Goal: Task Accomplishment & Management: Use online tool/utility

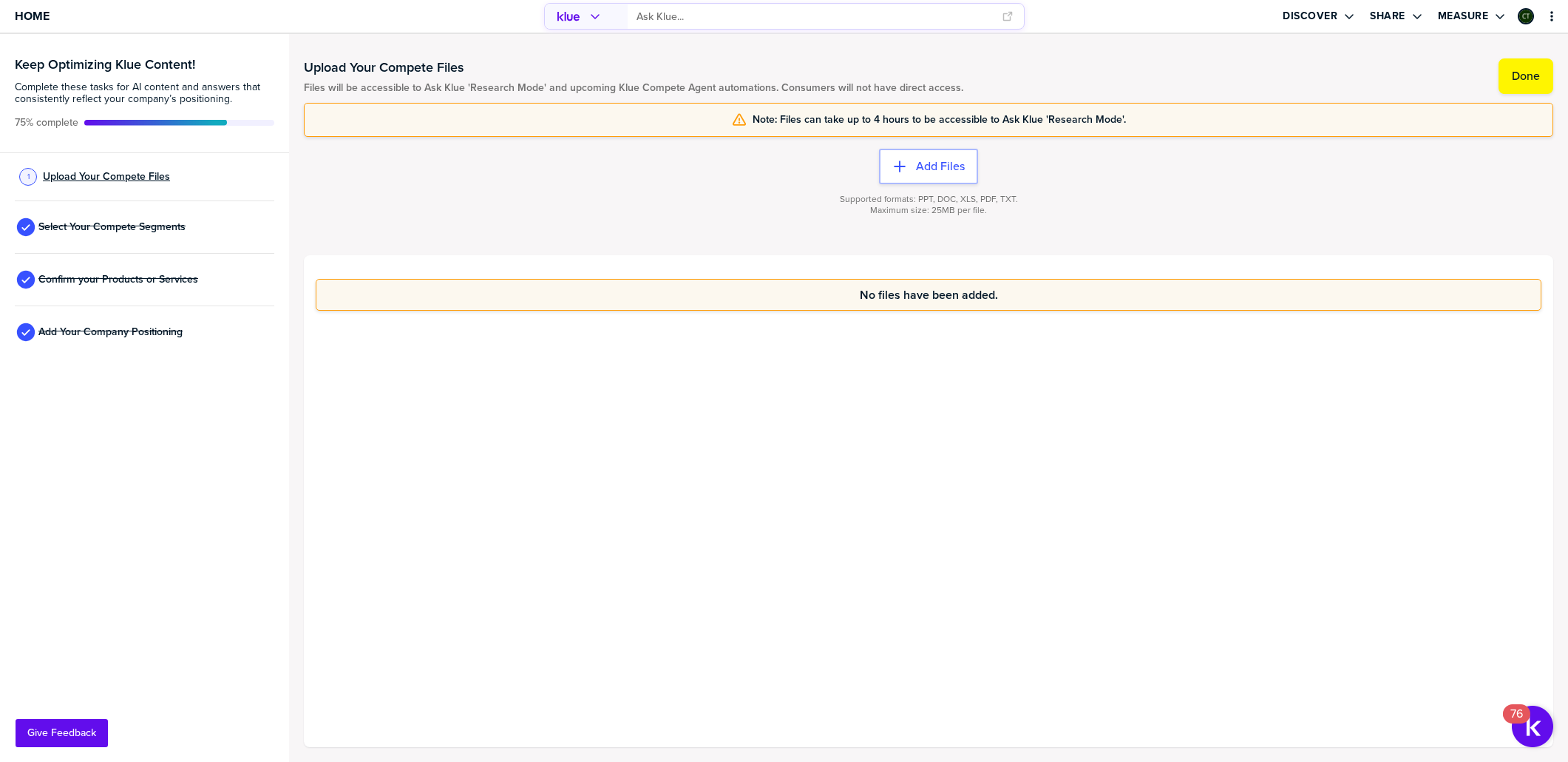
click at [106, 181] on span "Upload Your Compete Files" at bounding box center [106, 176] width 127 height 12
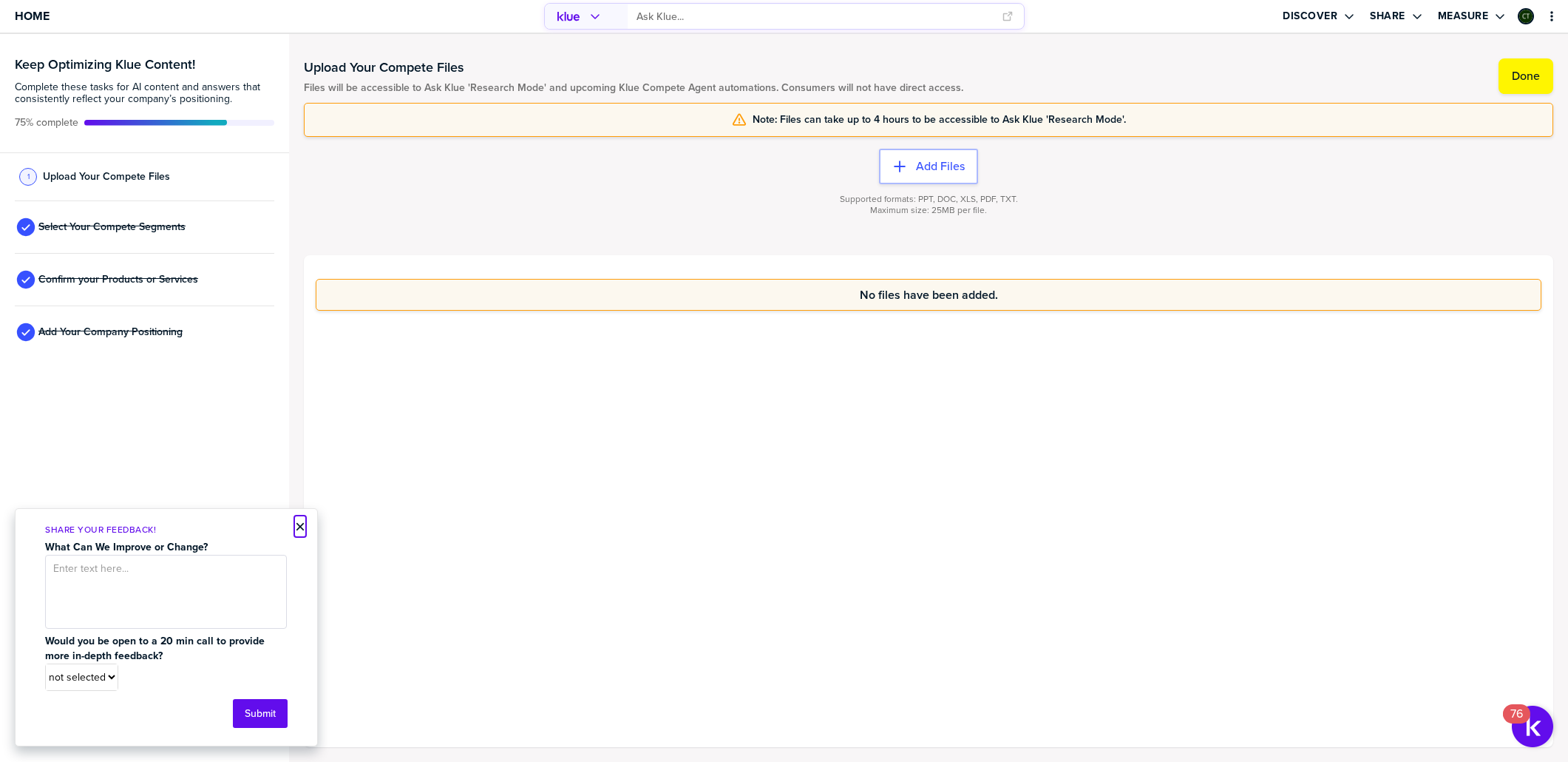
click at [303, 528] on button "×" at bounding box center [300, 527] width 11 height 18
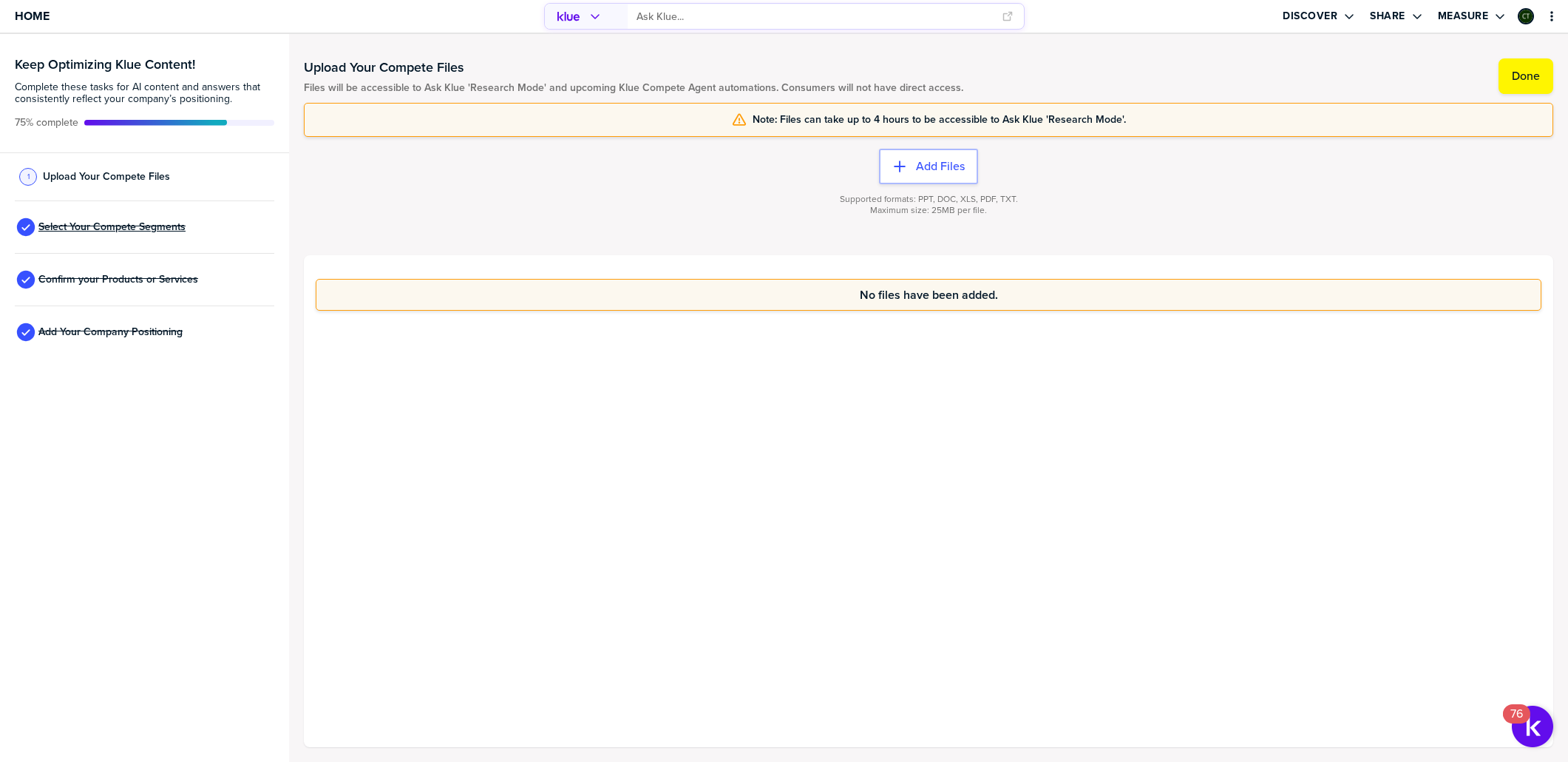
click at [143, 228] on span "Select Your Compete Segments" at bounding box center [112, 227] width 147 height 12
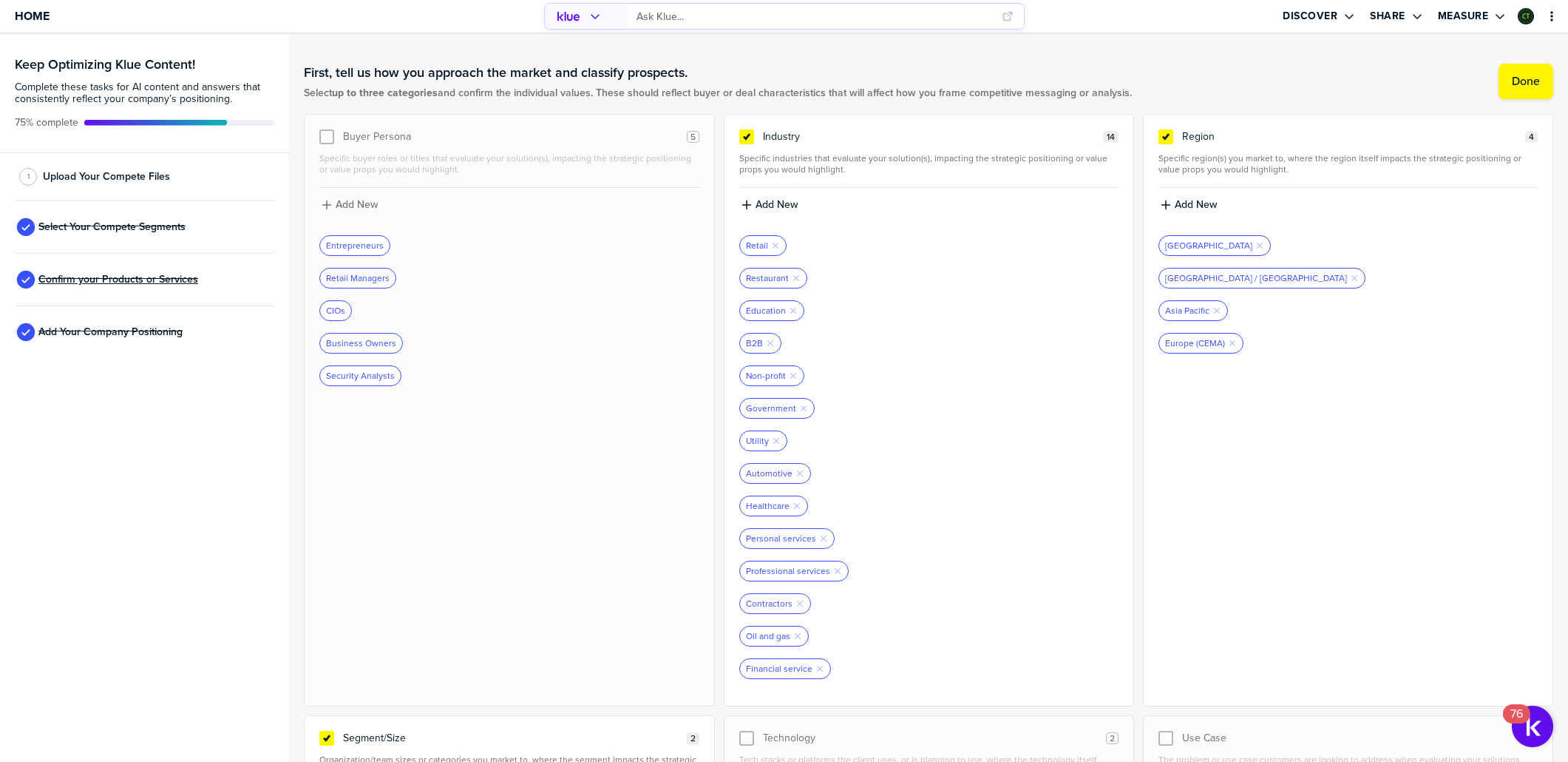
click at [110, 277] on span "Confirm your Products or Services" at bounding box center [119, 280] width 160 height 12
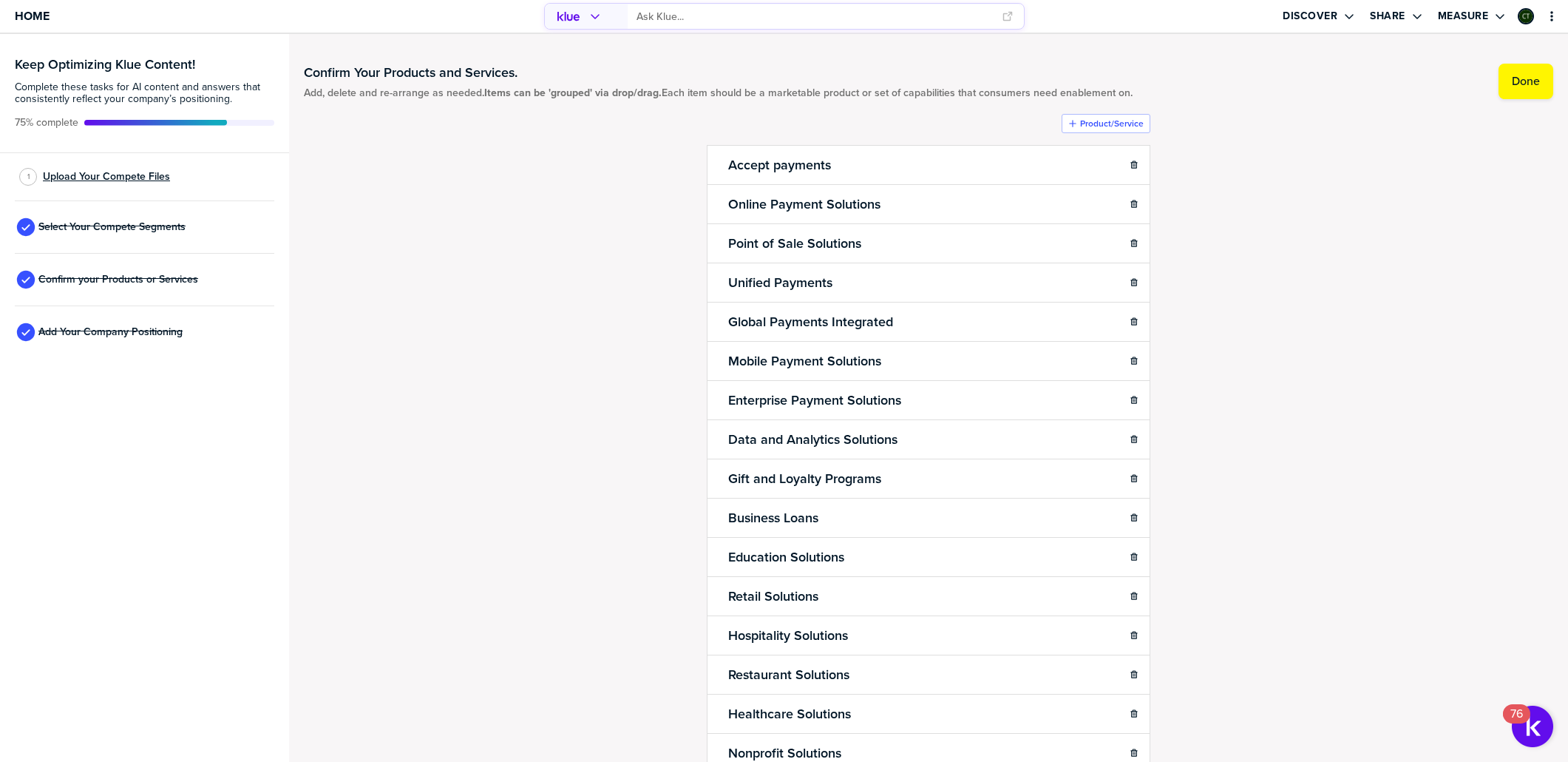
click at [134, 171] on span "Upload Your Compete Files" at bounding box center [106, 176] width 127 height 12
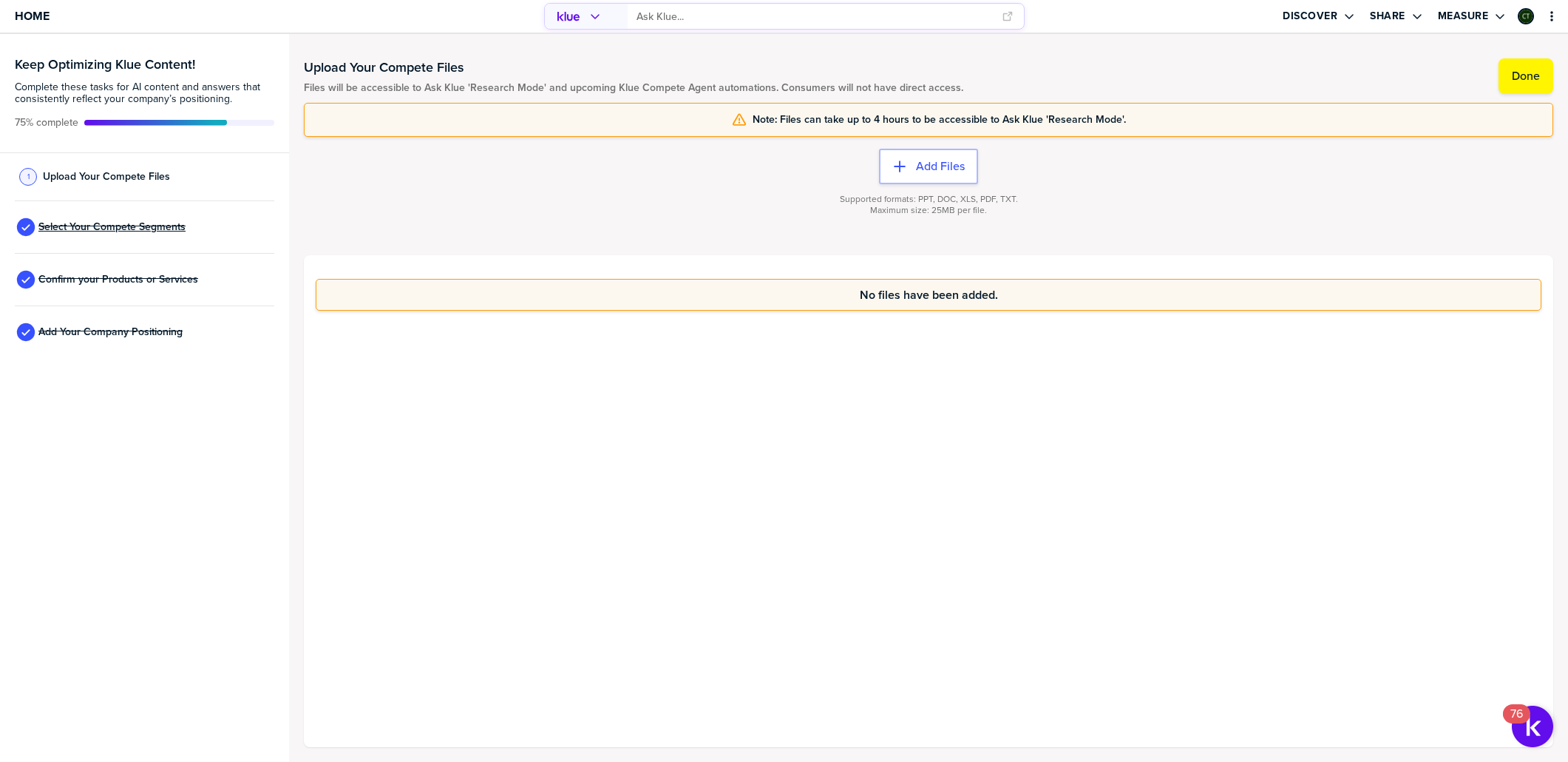
click at [125, 225] on span "Select Your Compete Segments" at bounding box center [112, 227] width 147 height 12
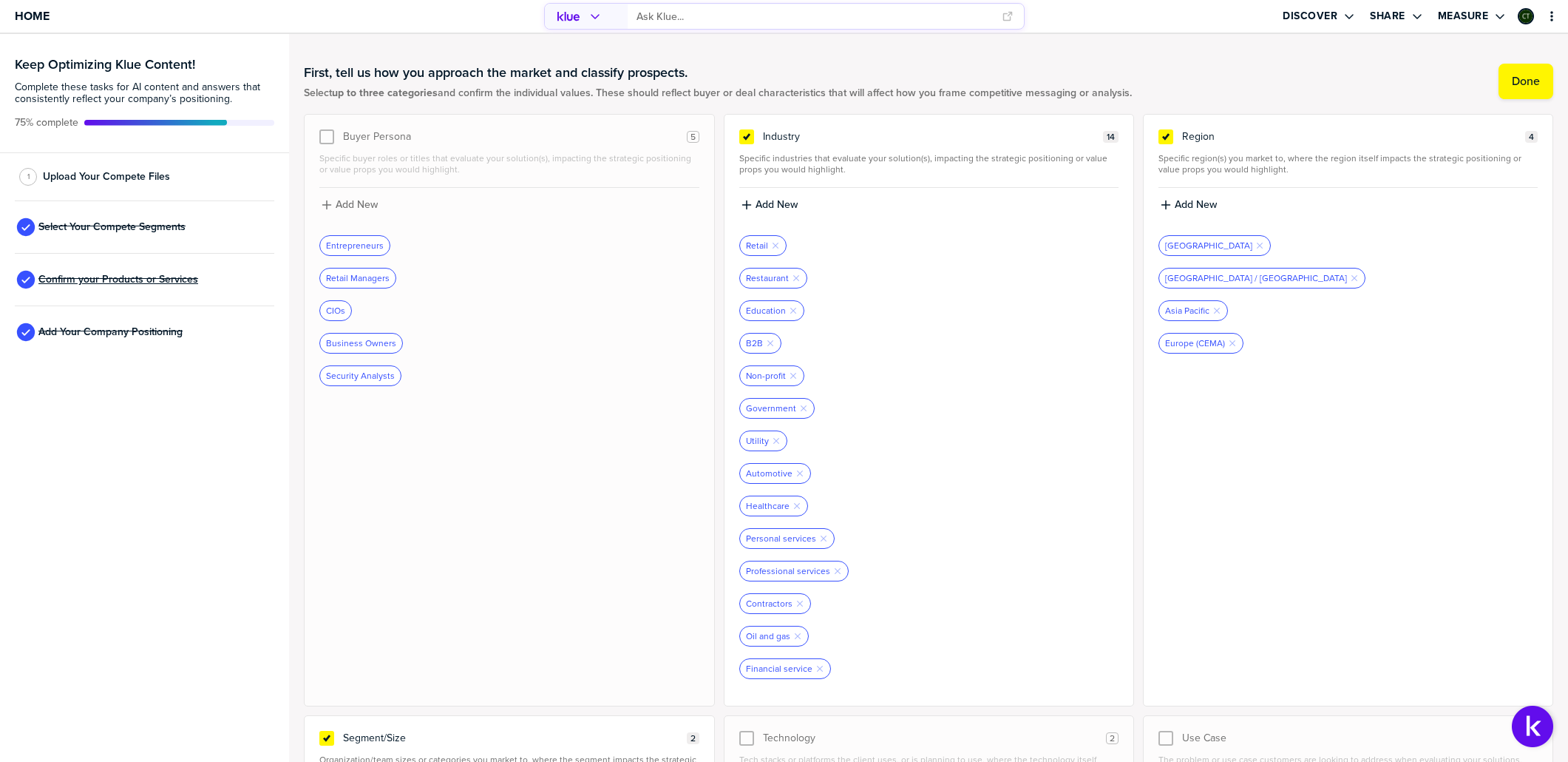
click at [140, 280] on span "Confirm your Products or Services" at bounding box center [119, 280] width 160 height 12
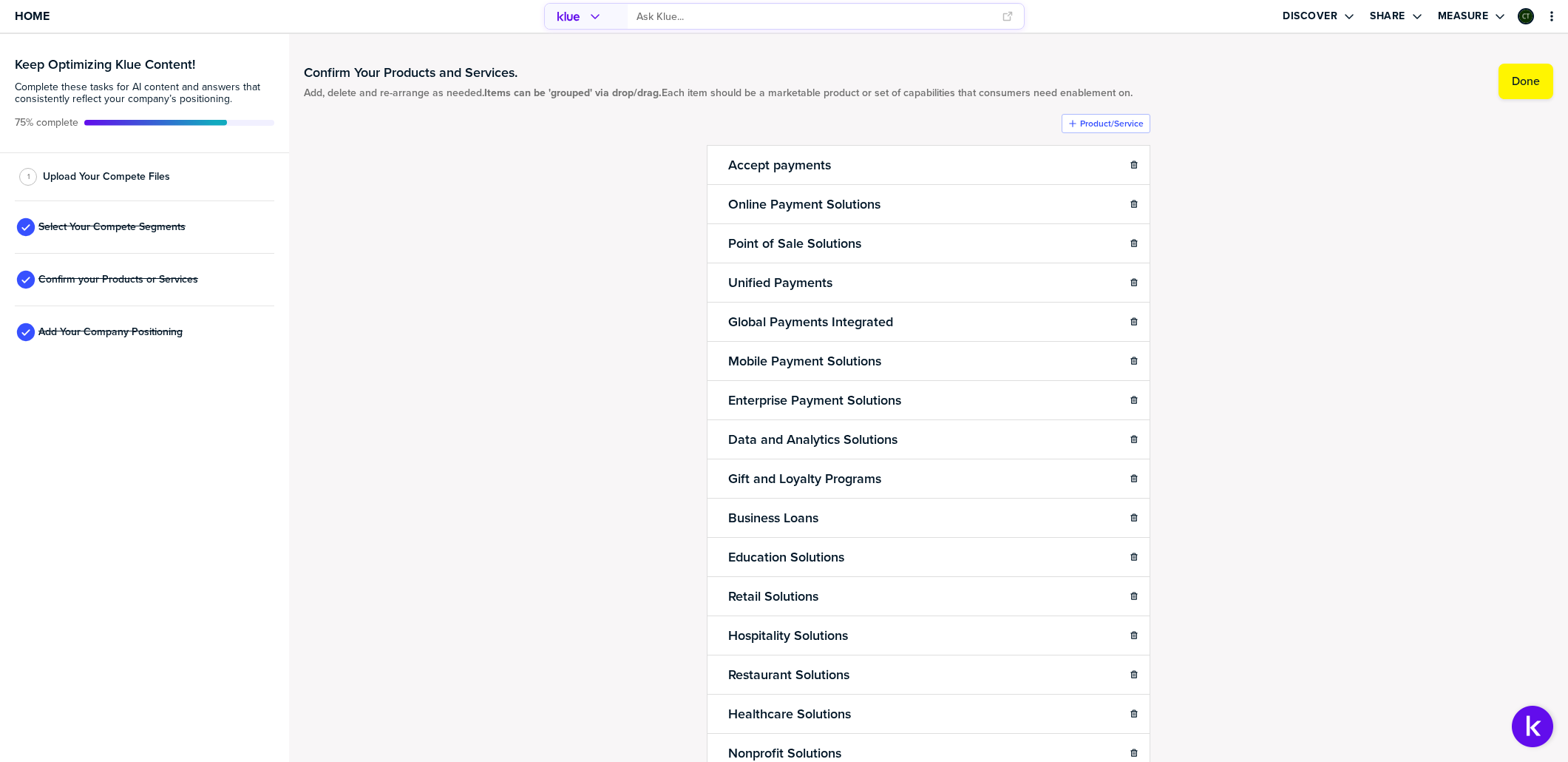
click at [137, 318] on div "Add Your Company Positioning" at bounding box center [144, 332] width 259 height 53
click at [145, 331] on span "Add Your Company Positioning" at bounding box center [111, 332] width 144 height 12
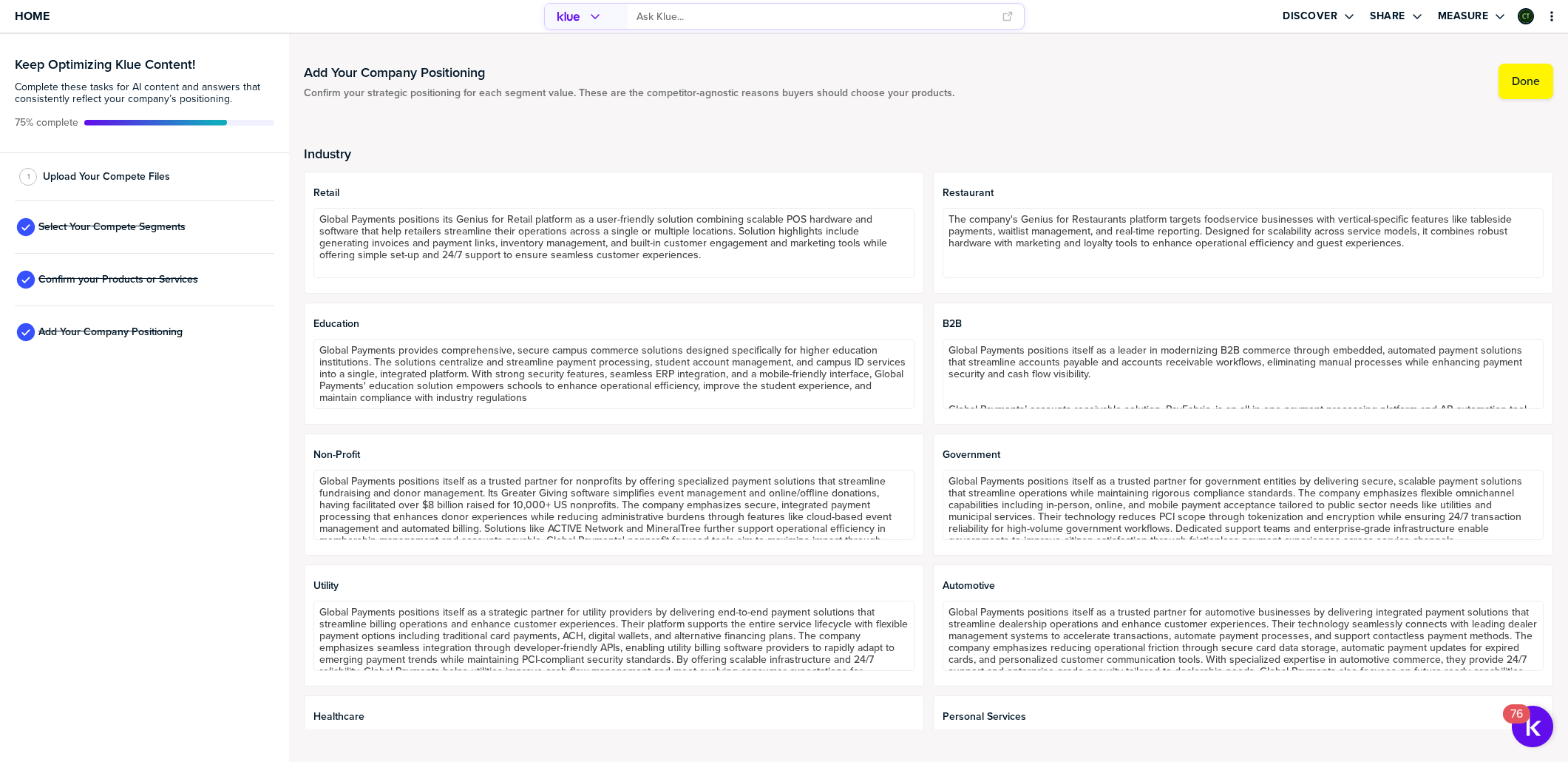
click at [133, 460] on div "Keep Optimizing Klue Content! Complete these tasks for AI content and answers t…" at bounding box center [145, 398] width 289 height 728
click at [477, 142] on div "Industry Retail Global Payments positions its Genius for Retail platform as a u…" at bounding box center [928, 430] width 1250 height 633
click at [528, 111] on div "Add Your Company Positioning Confirm your strategic positioning for each segmen…" at bounding box center [928, 398] width 1250 height 698
click at [927, 135] on div "Industry Retail Global Payments positions its Genius for Retail platform as a u…" at bounding box center [928, 430] width 1250 height 633
click at [1541, 79] on button "Done" at bounding box center [1526, 82] width 55 height 36
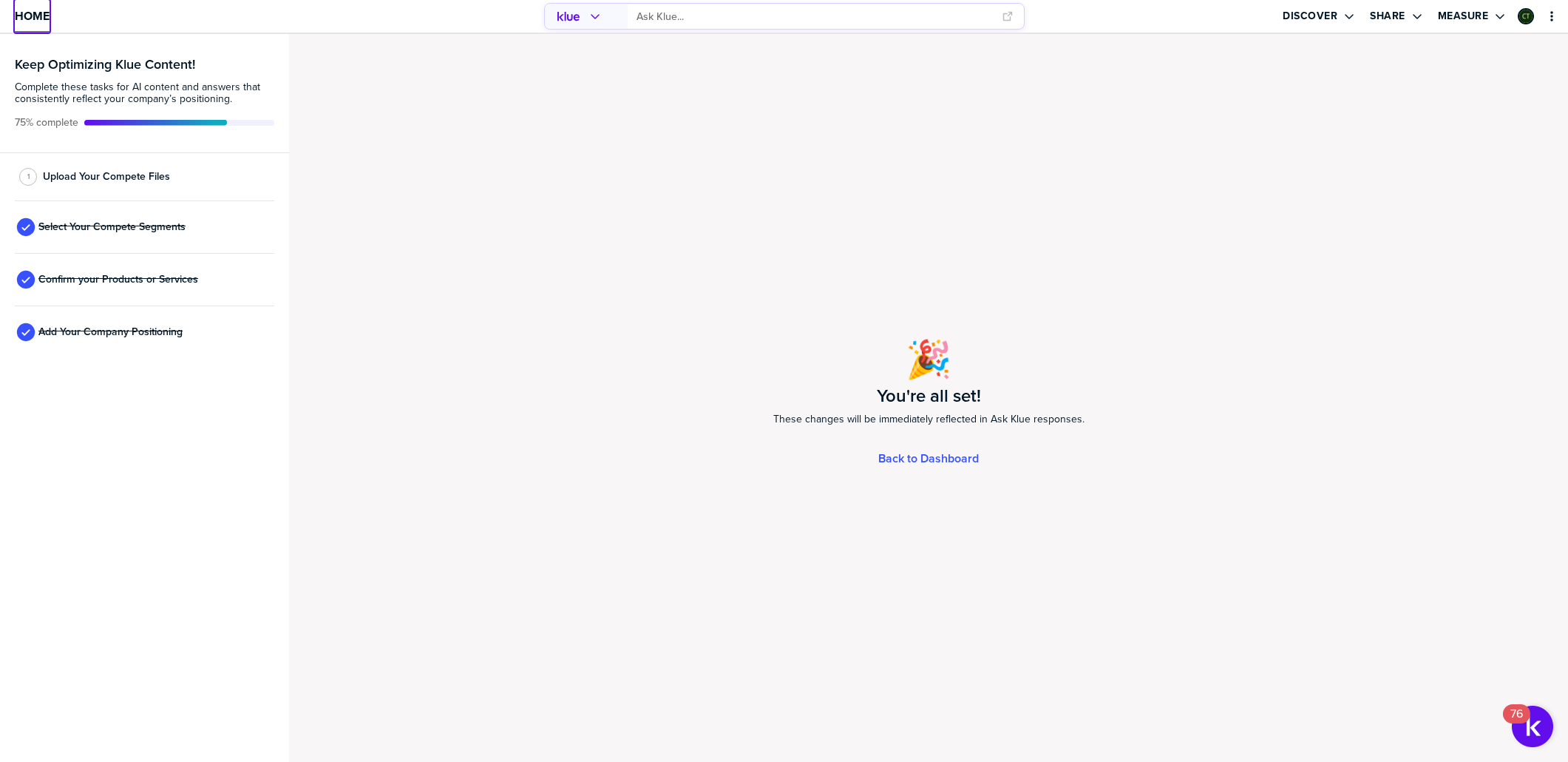
click at [19, 17] on span "Home" at bounding box center [32, 16] width 35 height 13
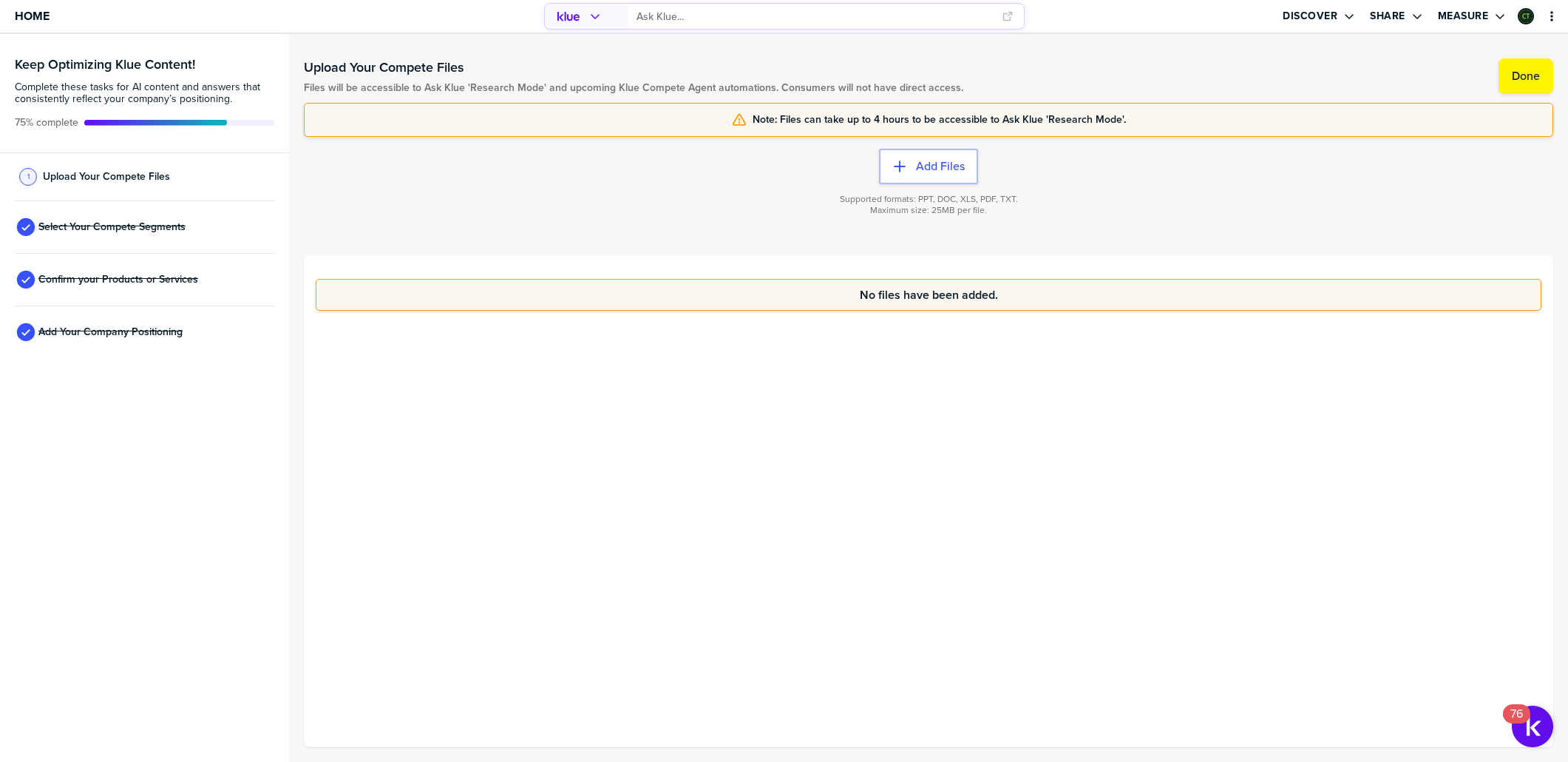
click at [746, 461] on div "No files have been added." at bounding box center [928, 501] width 1250 height 492
